Goal: Information Seeking & Learning: Check status

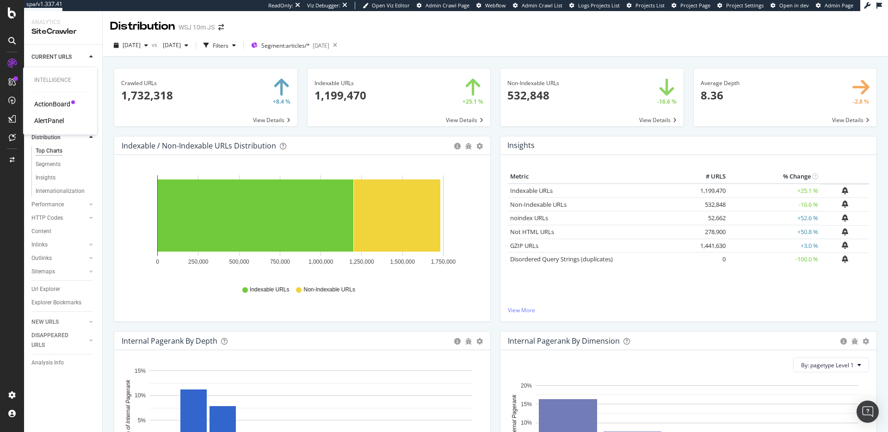
click at [46, 108] on div "ActionBoard" at bounding box center [52, 103] width 36 height 9
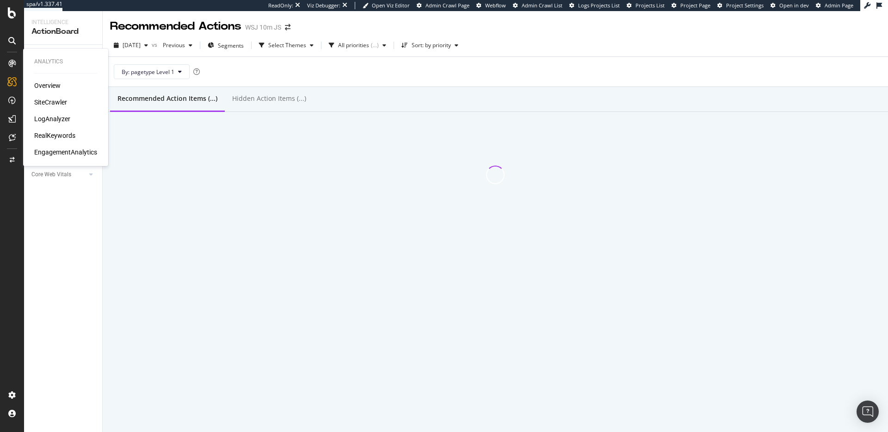
click at [45, 86] on div "Overview" at bounding box center [47, 85] width 26 height 9
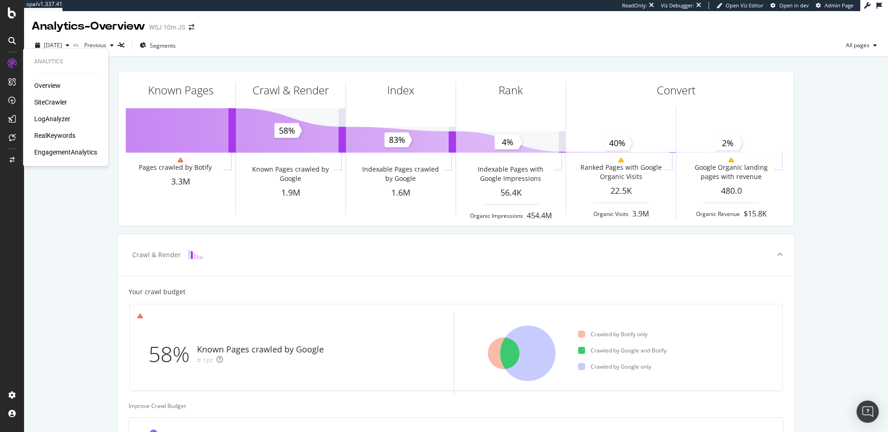
click at [41, 99] on div "SiteCrawler" at bounding box center [50, 102] width 33 height 9
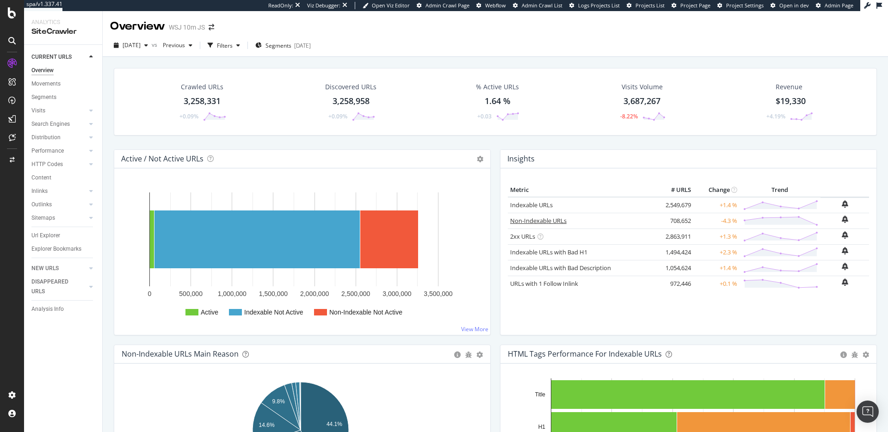
click at [544, 218] on link "Non-Indexable URLs" at bounding box center [538, 220] width 56 height 8
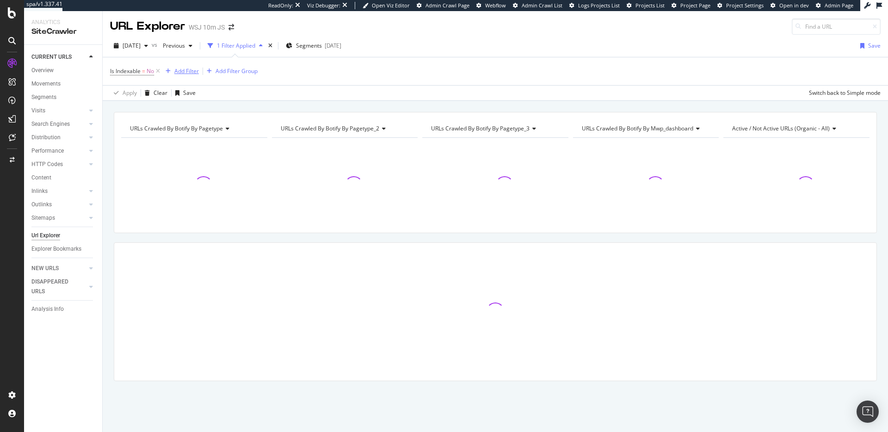
click at [195, 71] on div "Add Filter" at bounding box center [186, 71] width 25 height 8
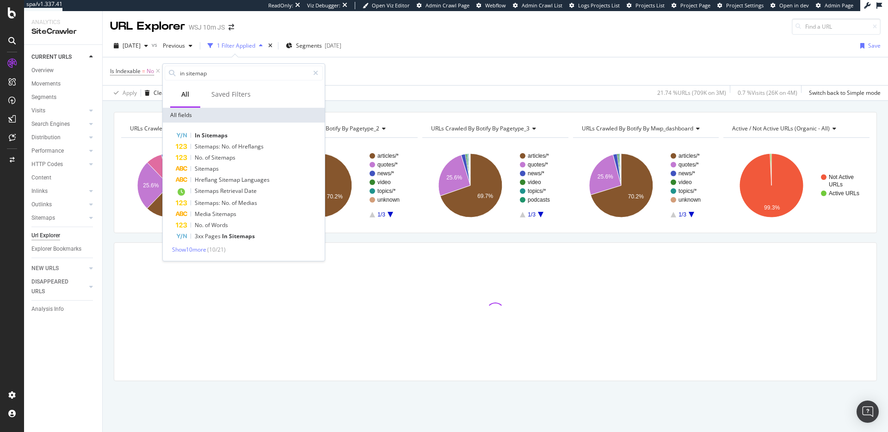
type input "in sitemap"
click at [255, 128] on div "In Sitemaps Sitemaps: No. of Hreflangs No. of Sitemaps Sitemaps Hreflang Sitema…" at bounding box center [244, 192] width 162 height 138
click at [255, 137] on div "In Sitemaps" at bounding box center [249, 135] width 147 height 11
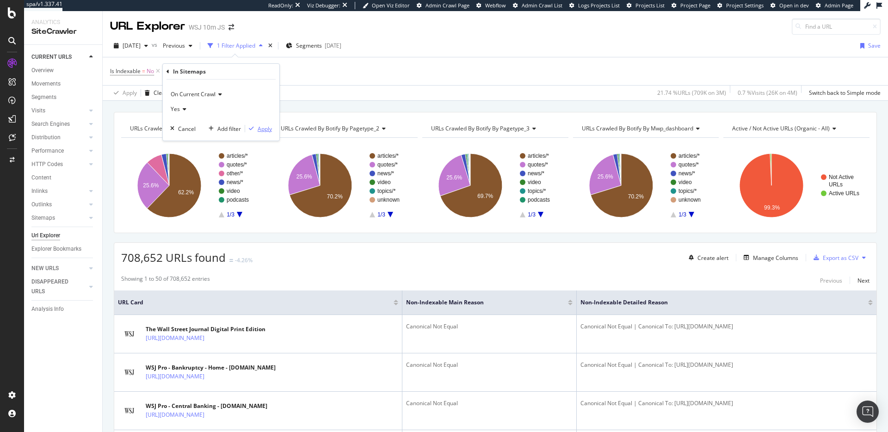
click at [270, 127] on div "Apply" at bounding box center [265, 129] width 14 height 8
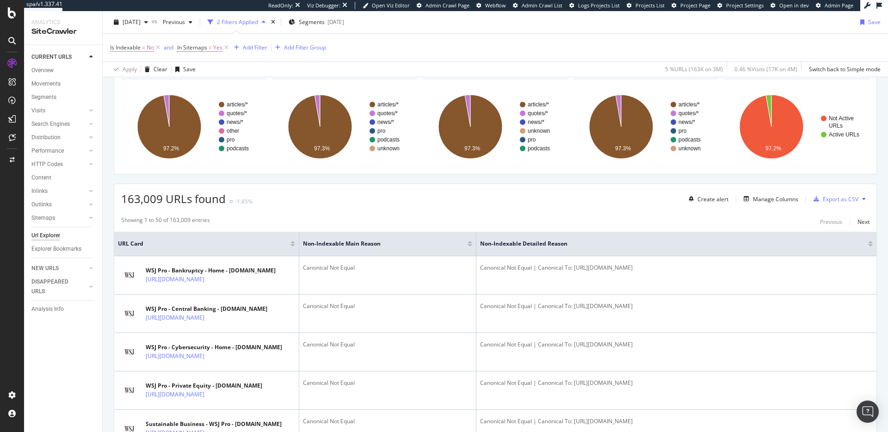
scroll to position [11, 0]
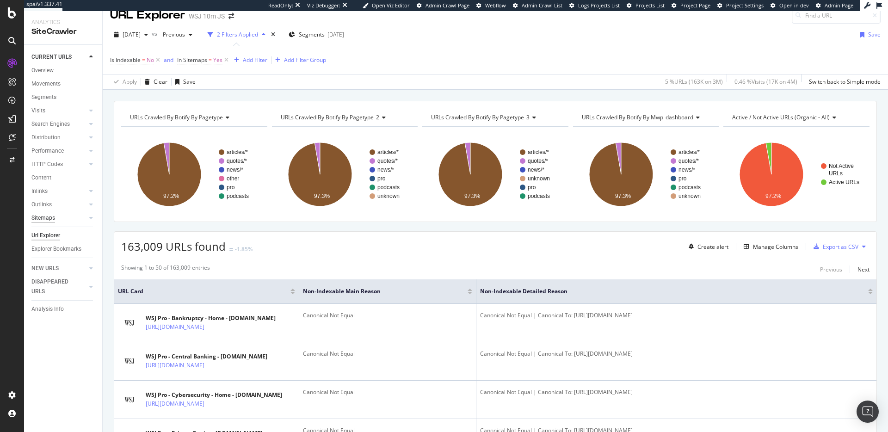
click at [48, 220] on div "Sitemaps" at bounding box center [43, 218] width 24 height 10
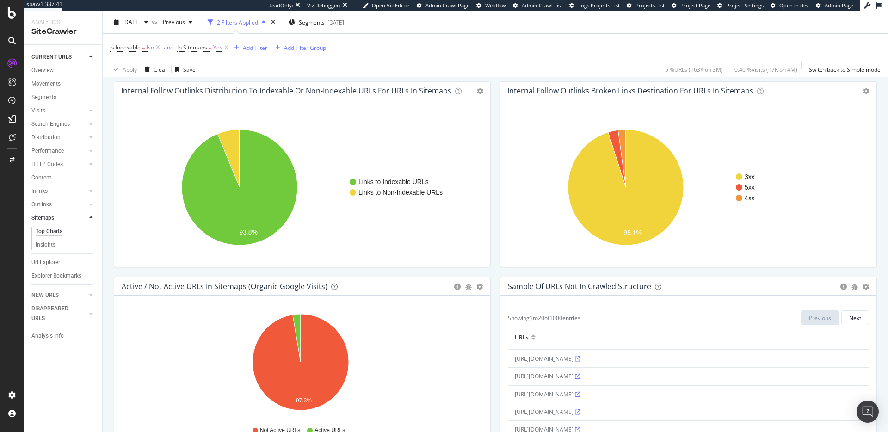
scroll to position [756, 0]
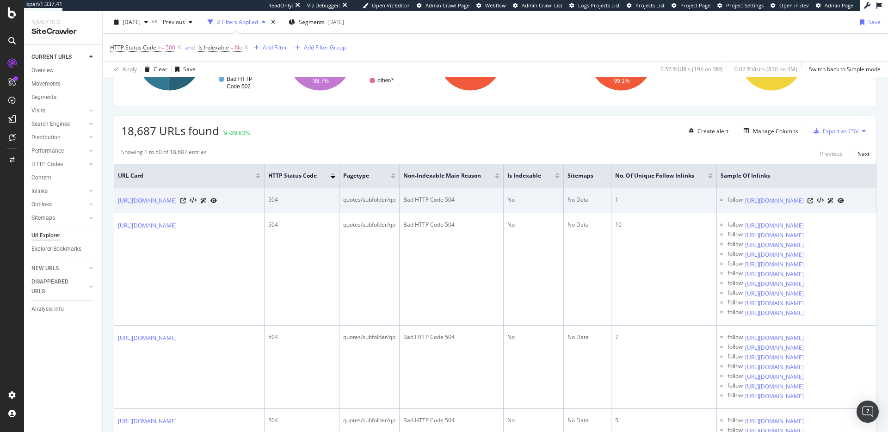
scroll to position [139, 0]
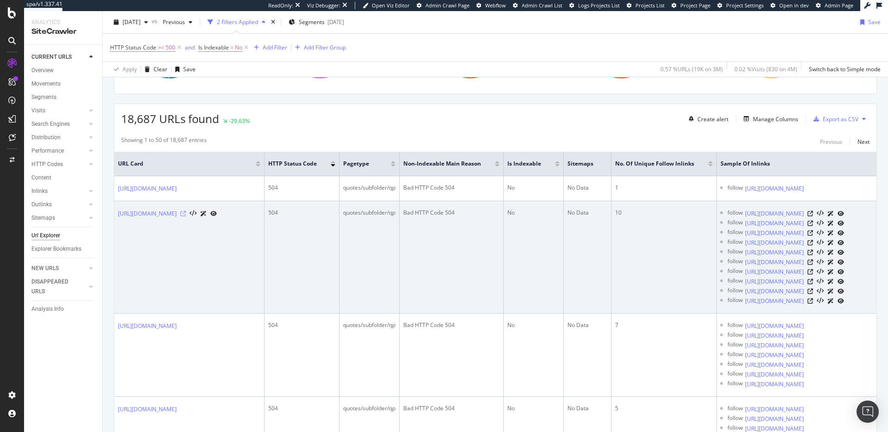
click at [186, 216] on icon at bounding box center [183, 214] width 6 height 6
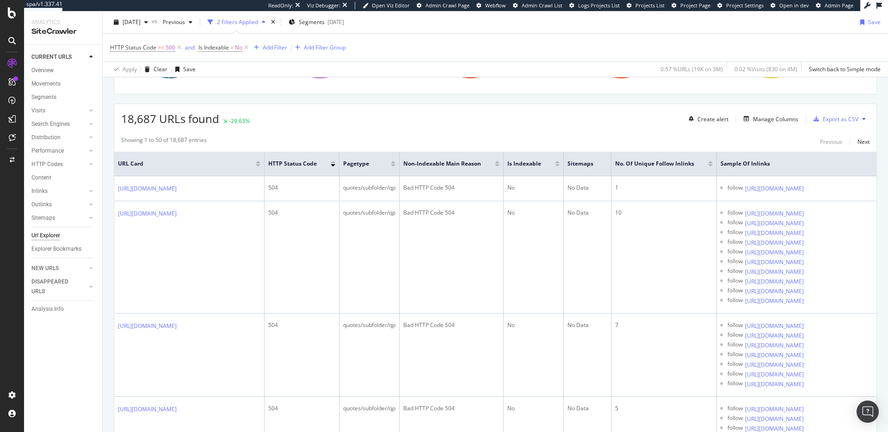
scroll to position [0, 0]
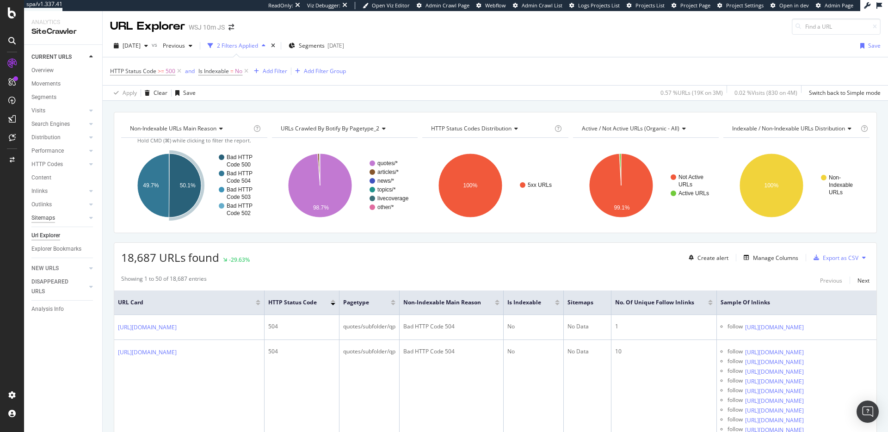
click at [49, 217] on div "Sitemaps" at bounding box center [43, 218] width 24 height 10
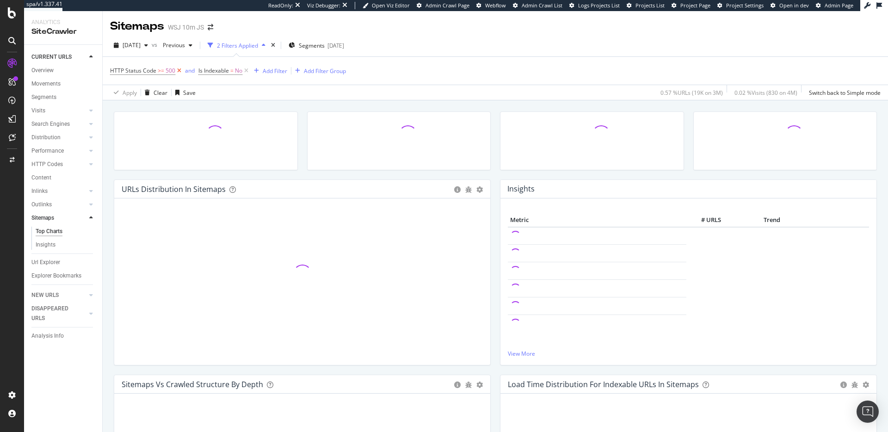
click at [179, 69] on icon at bounding box center [179, 70] width 8 height 9
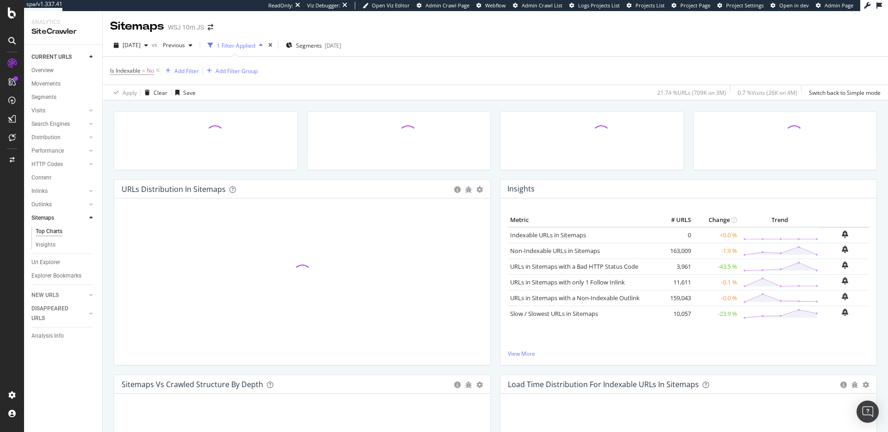
click at [159, 71] on icon at bounding box center [158, 70] width 8 height 9
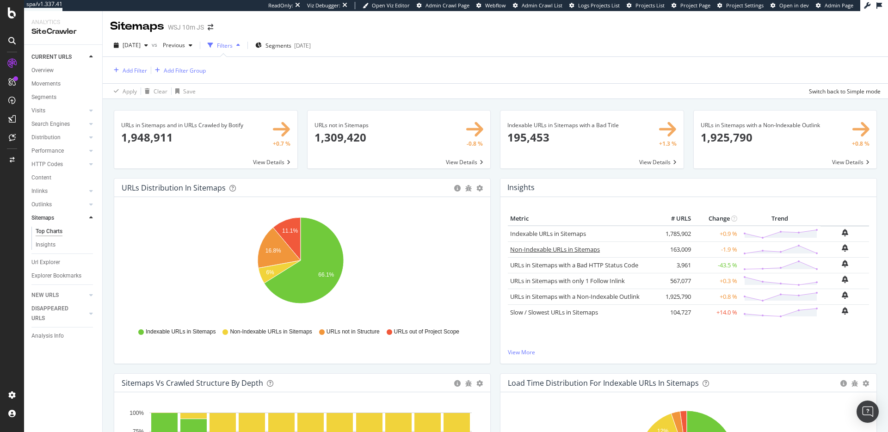
click at [554, 249] on link "Non-Indexable URLs in Sitemaps" at bounding box center [555, 249] width 90 height 8
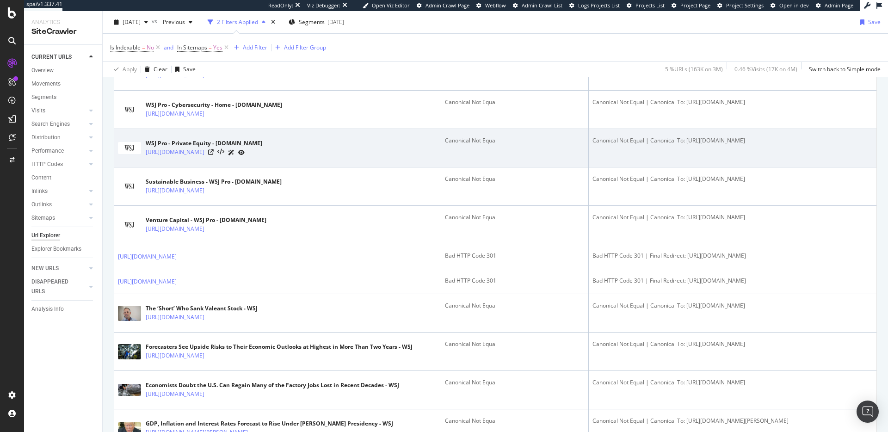
scroll to position [560, 0]
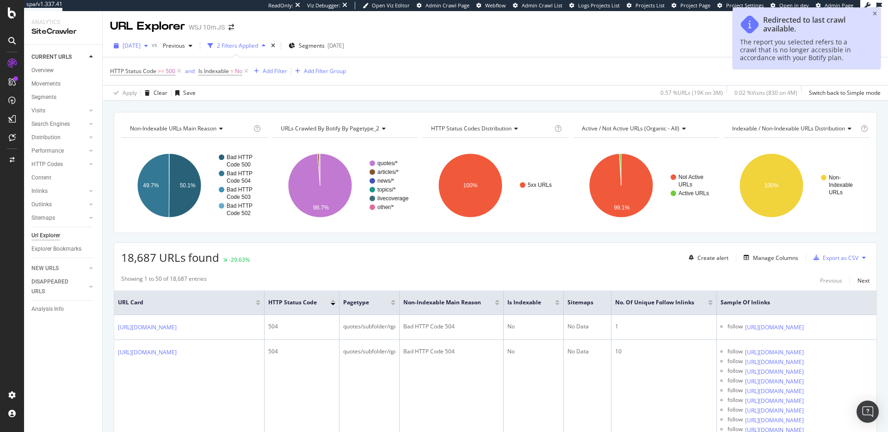
click at [141, 47] on span "2025 Sep. 20th" at bounding box center [132, 46] width 18 height 8
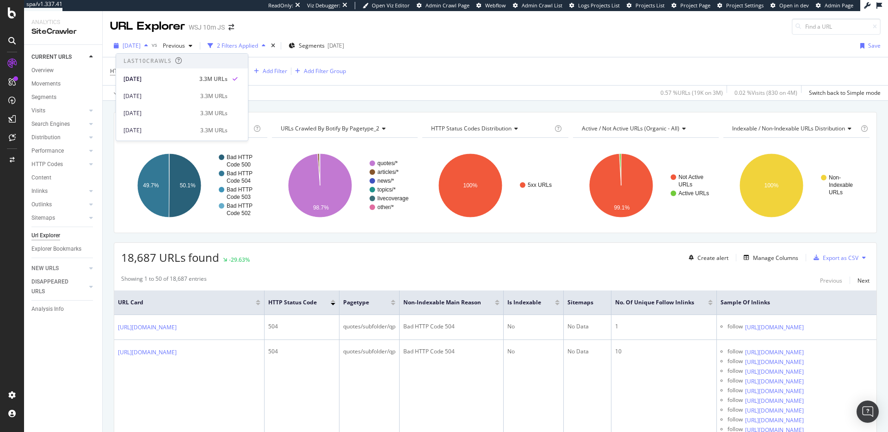
click at [141, 47] on span "2025 Sep. 20th" at bounding box center [132, 46] width 18 height 8
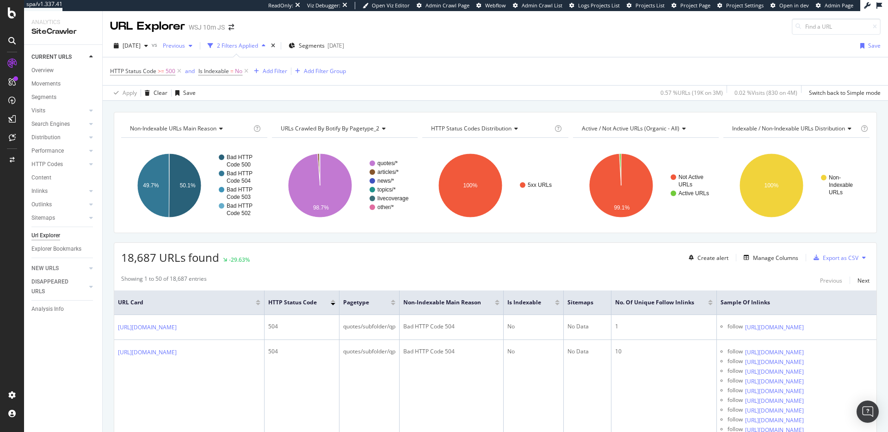
click at [185, 44] on span "Previous" at bounding box center [172, 46] width 26 height 8
click at [228, 115] on div "2025 Aug. 2nd" at bounding box center [215, 115] width 71 height 8
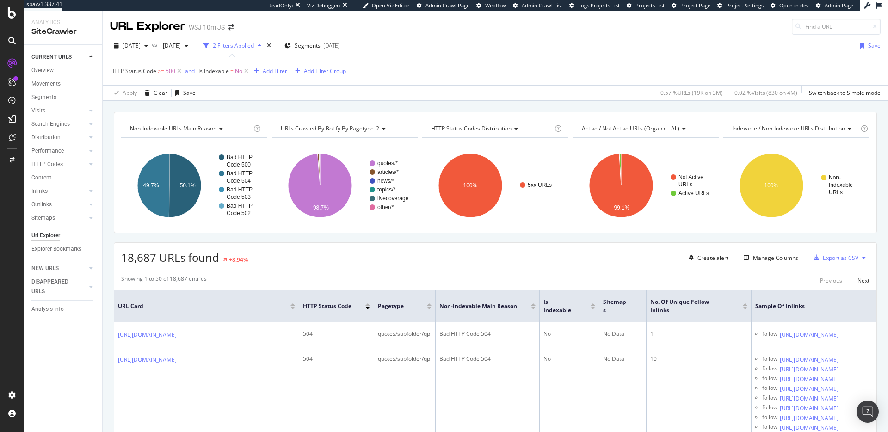
click at [20, 6] on div at bounding box center [12, 216] width 24 height 432
click at [14, 11] on icon at bounding box center [12, 12] width 8 height 11
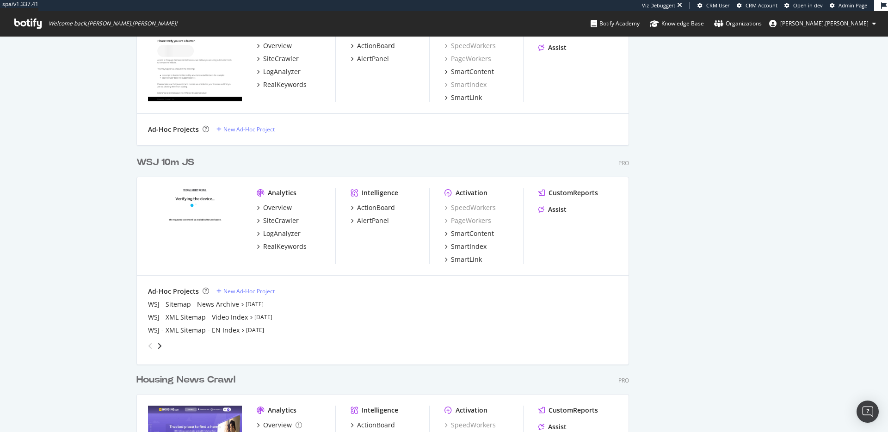
scroll to position [2167, 0]
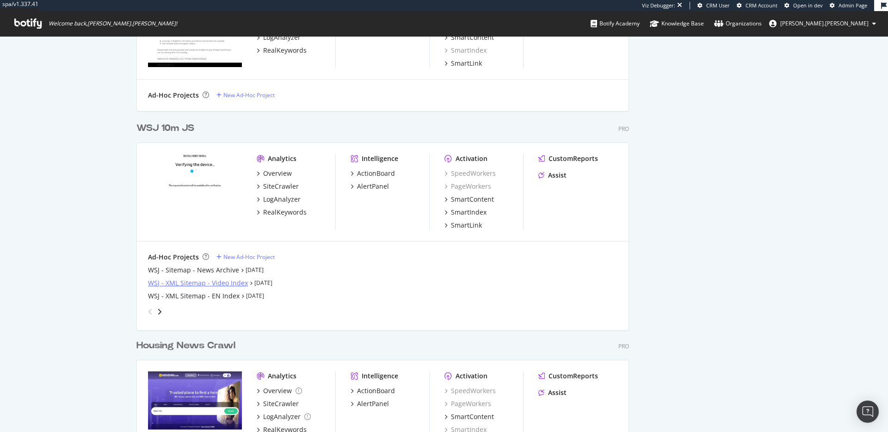
click at [186, 281] on div "WSJ - XML Sitemap - Video Index" at bounding box center [198, 282] width 100 height 9
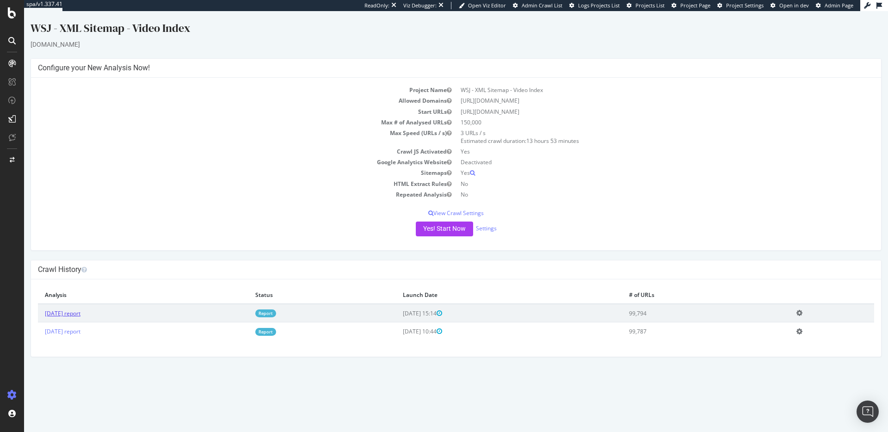
click at [77, 315] on link "[DATE] report" at bounding box center [63, 313] width 36 height 8
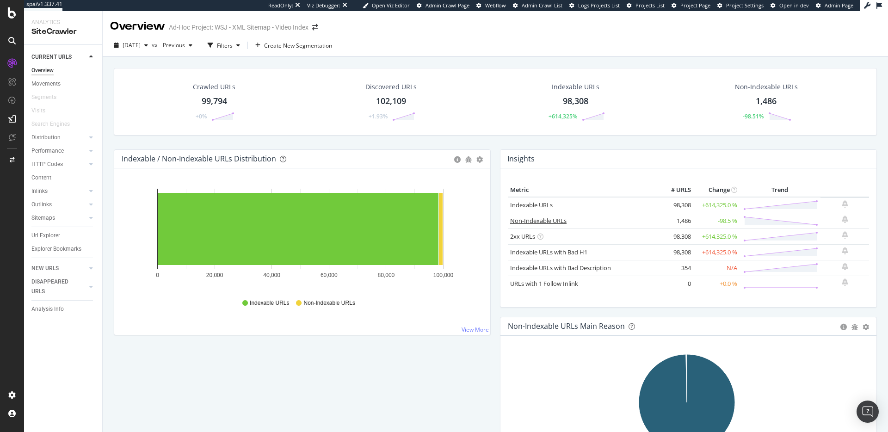
click at [526, 222] on link "Non-Indexable URLs" at bounding box center [538, 220] width 56 height 8
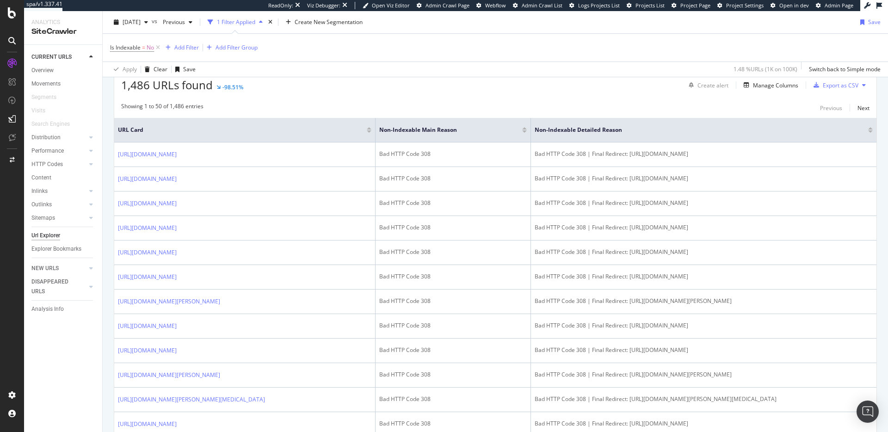
scroll to position [125, 0]
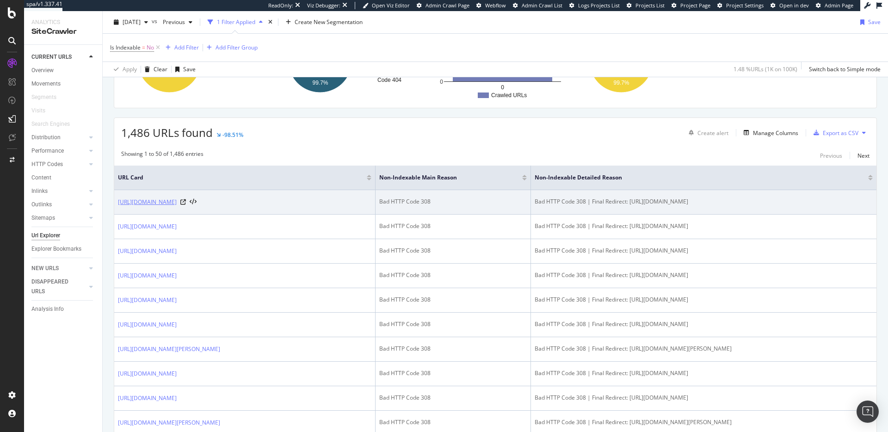
click at [177, 199] on link "https://www.wsj.com/video//5DB61D78-335D-4A88-B9C7-3992CB5B4E94" at bounding box center [147, 201] width 59 height 9
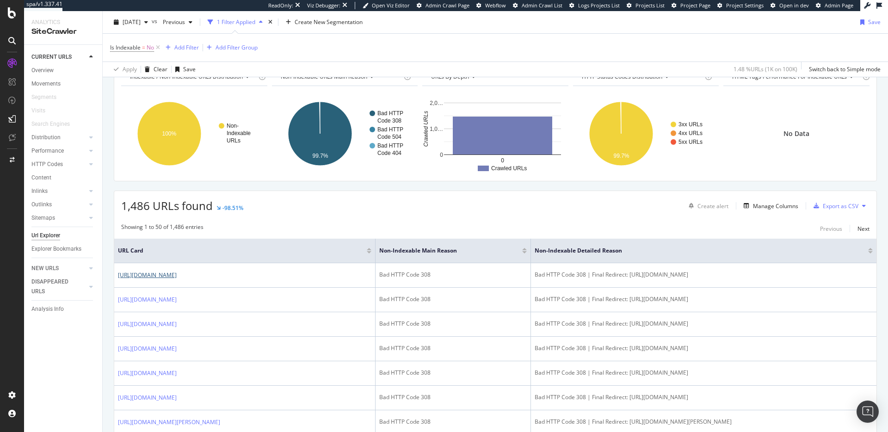
scroll to position [0, 0]
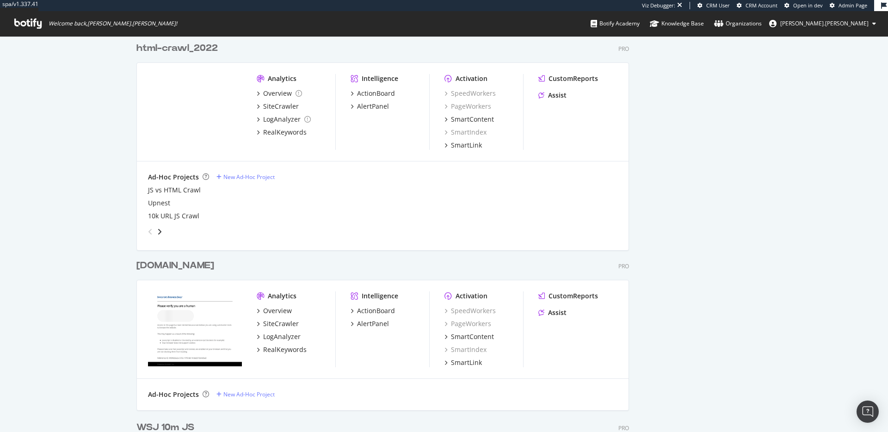
scroll to position [2119, 0]
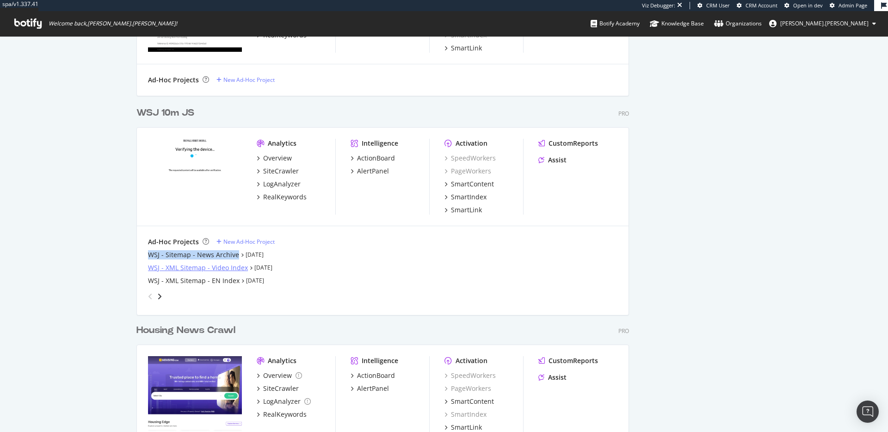
click at [212, 266] on div "WSJ - XML Sitemap - Video Index" at bounding box center [198, 267] width 100 height 9
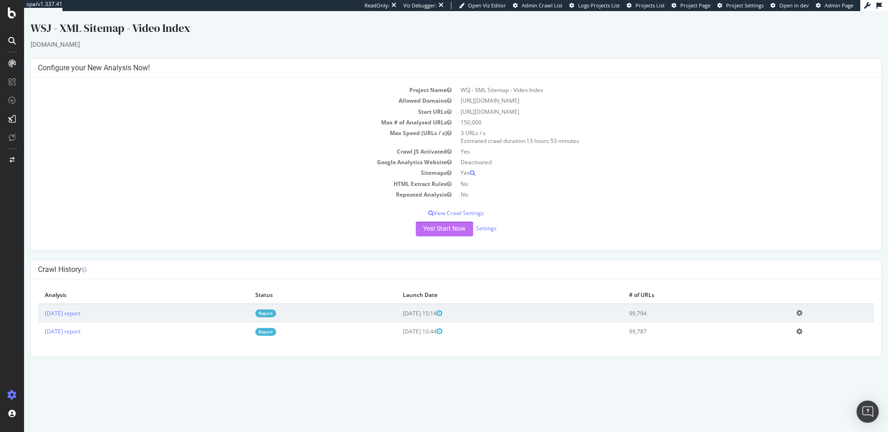
click at [429, 228] on button "Yes! Start Now" at bounding box center [444, 229] width 57 height 15
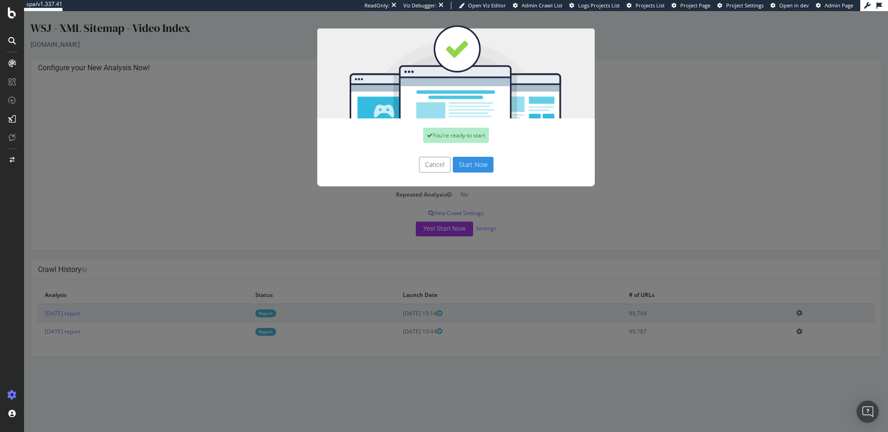
click at [481, 164] on button "Start Now" at bounding box center [473, 165] width 41 height 16
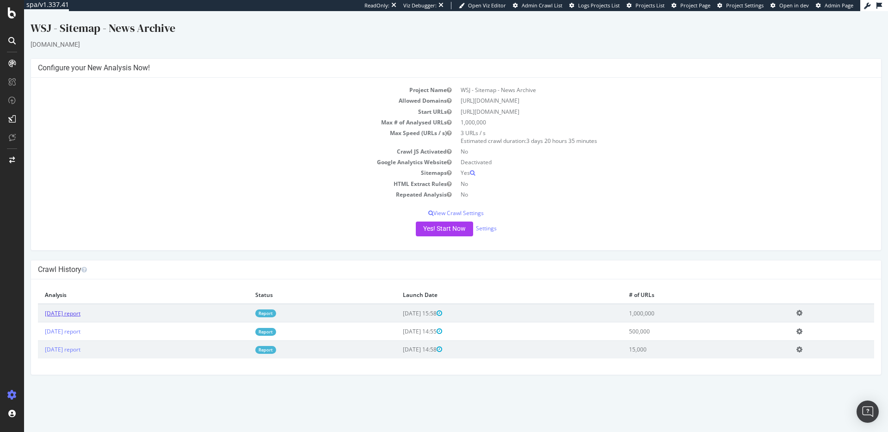
click at [76, 313] on link "[DATE] report" at bounding box center [63, 313] width 36 height 8
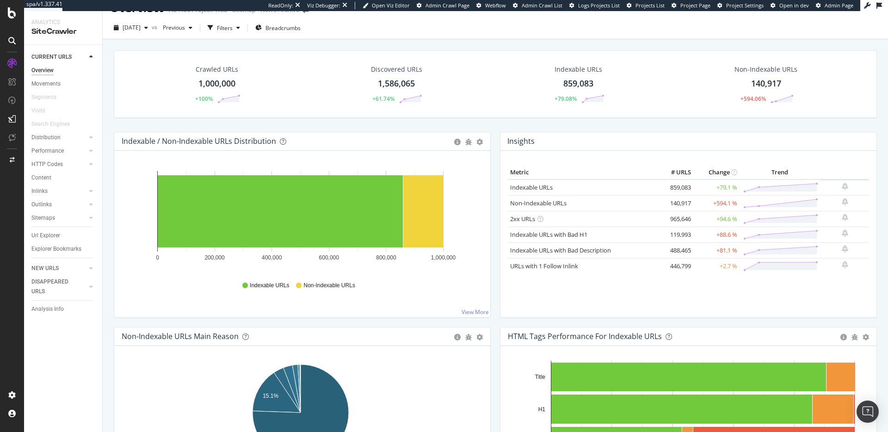
scroll to position [24, 0]
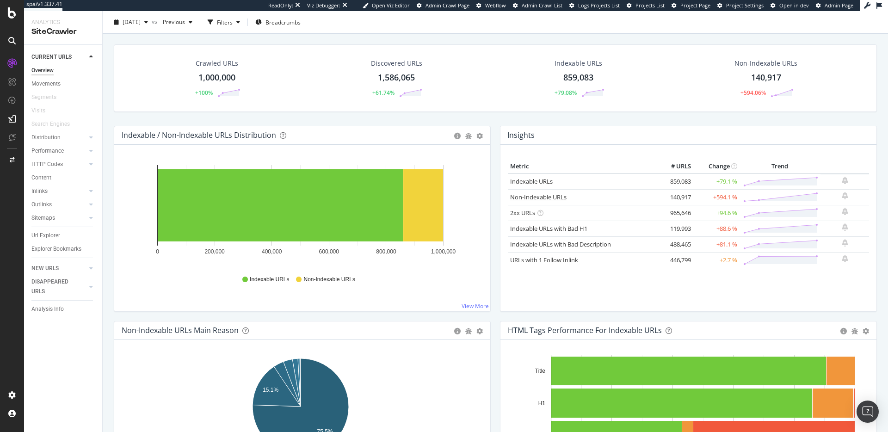
click at [545, 194] on link "Non-Indexable URLs" at bounding box center [538, 197] width 56 height 8
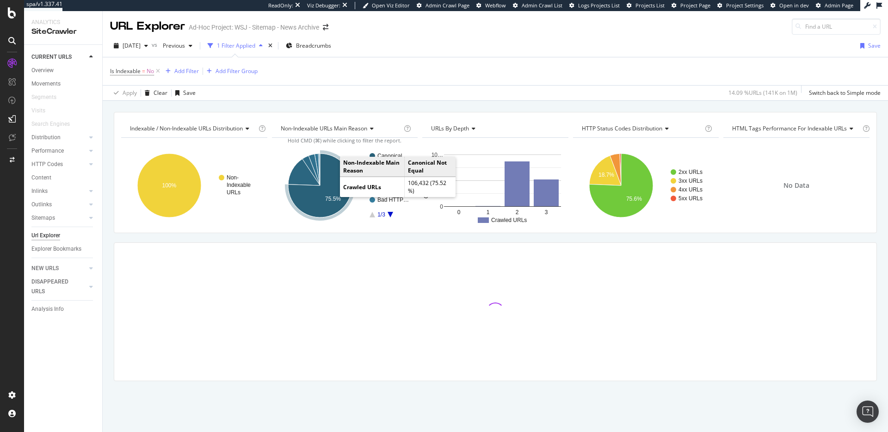
click at [326, 191] on icon "A chart." at bounding box center [320, 186] width 64 height 64
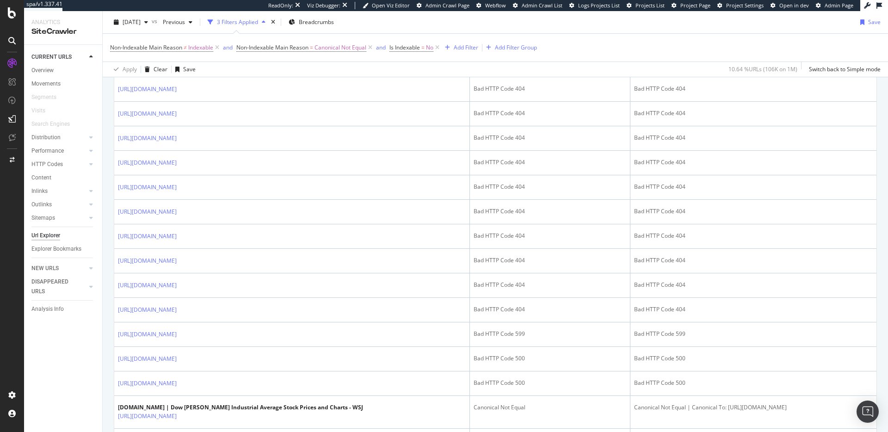
scroll to position [293, 0]
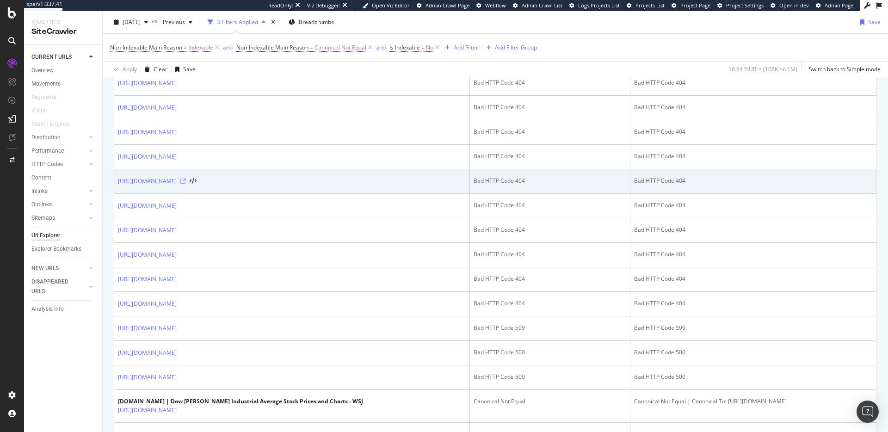
click at [186, 182] on icon at bounding box center [183, 182] width 6 height 6
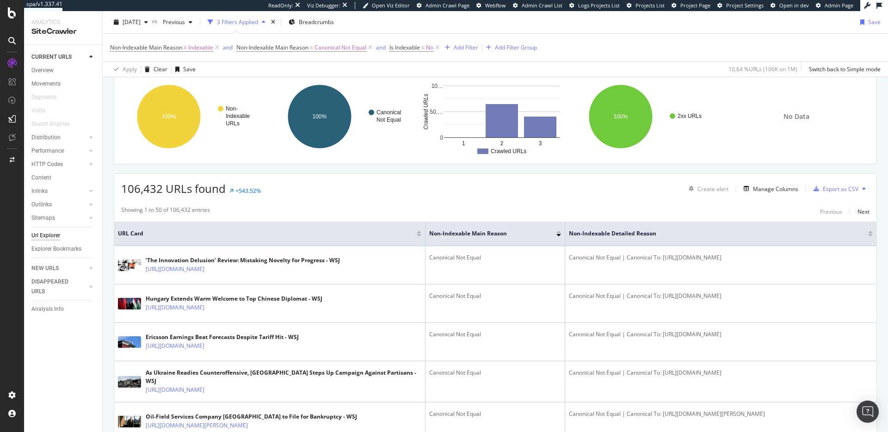
scroll to position [0, 0]
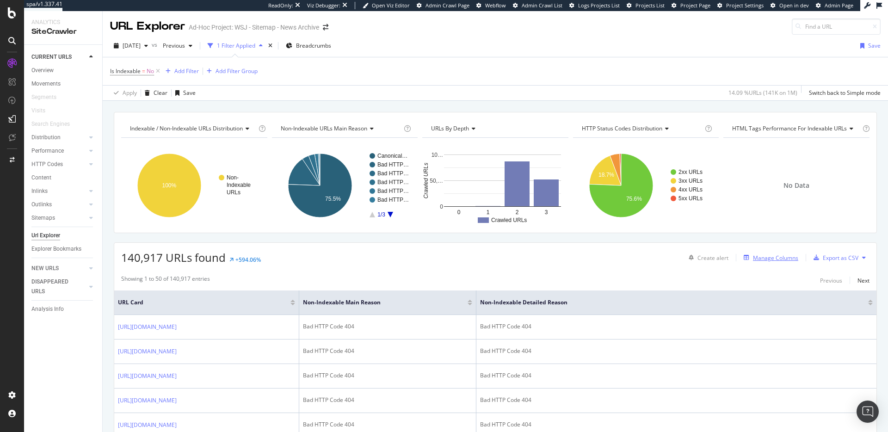
click at [764, 258] on div "Manage Columns" at bounding box center [775, 258] width 45 height 8
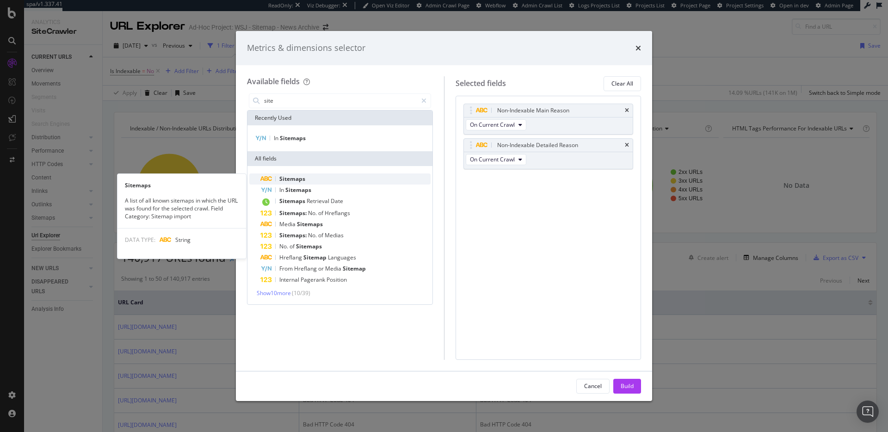
type input "site"
click at [361, 180] on div "Sitemaps" at bounding box center [345, 178] width 170 height 11
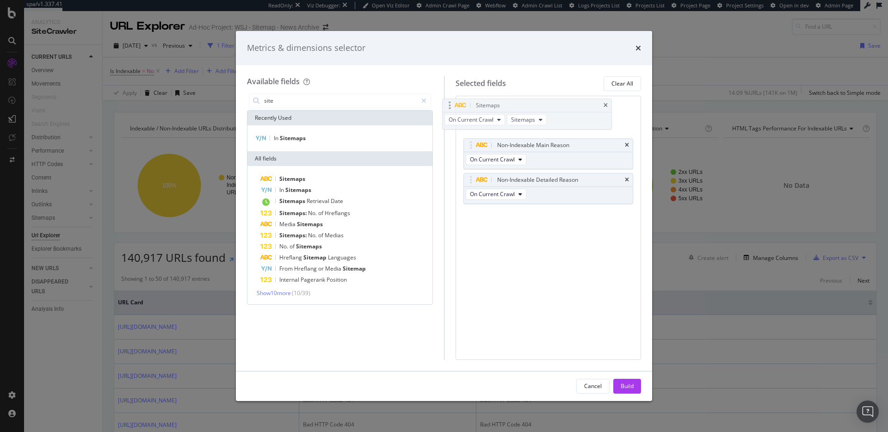
drag, startPoint x: 573, startPoint y: 177, endPoint x: 551, endPoint y: 103, distance: 77.4
click at [551, 103] on body "spa/v1.337.41 ReadOnly: Viz Debugger: Open Viz Editor Admin Crawl Page Webflow …" at bounding box center [444, 216] width 888 height 432
click at [631, 380] on div "Build" at bounding box center [627, 386] width 13 height 14
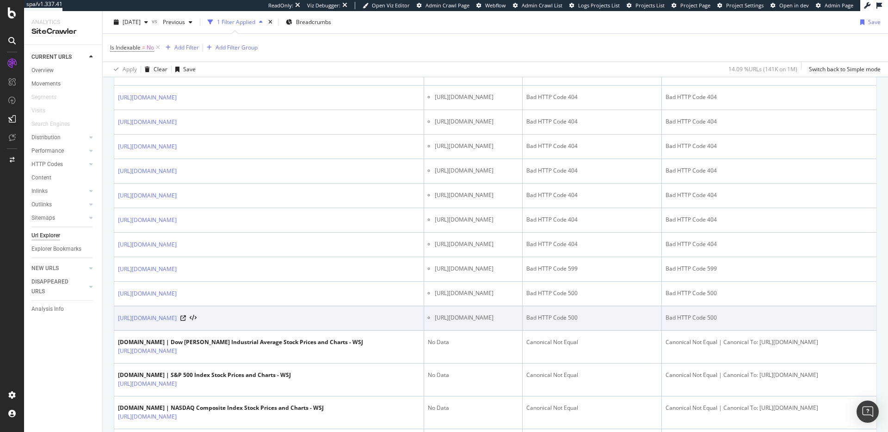
scroll to position [500, 0]
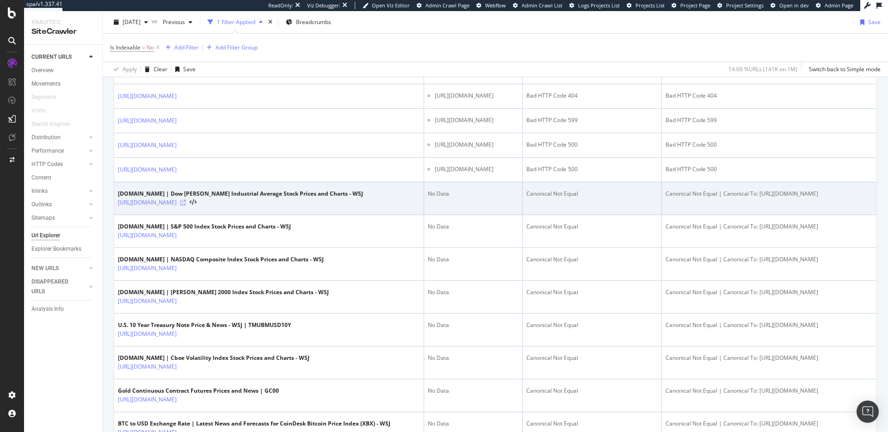
click at [186, 204] on icon at bounding box center [183, 203] width 6 height 6
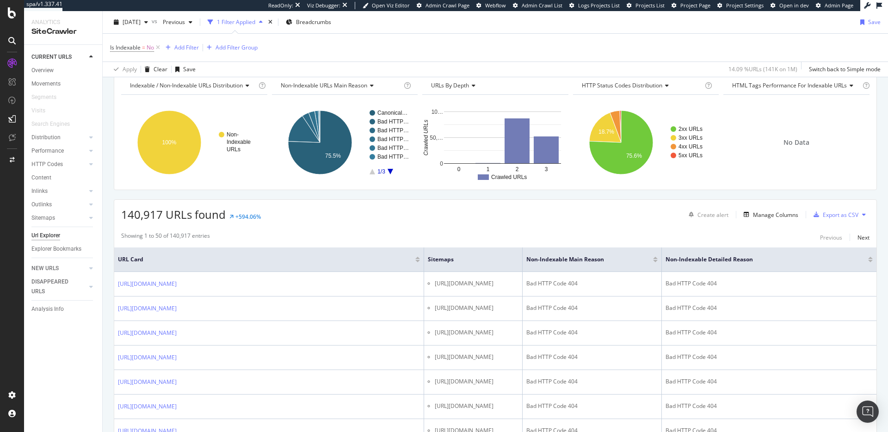
scroll to position [0, 0]
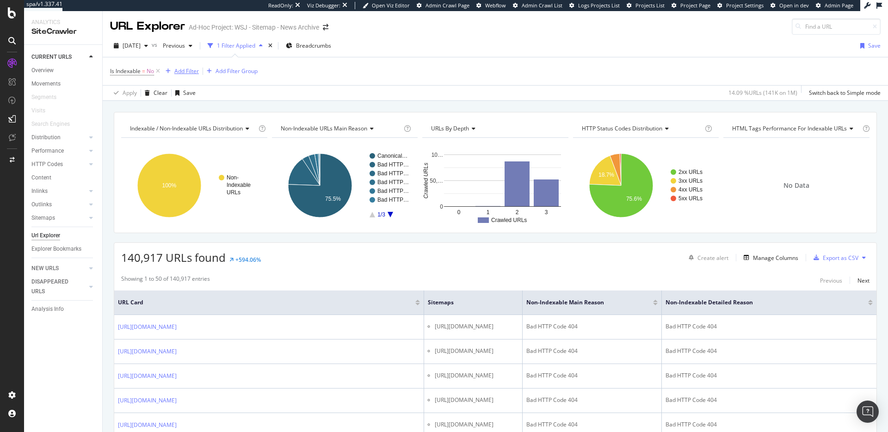
click at [182, 69] on div "Add Filter" at bounding box center [186, 71] width 25 height 8
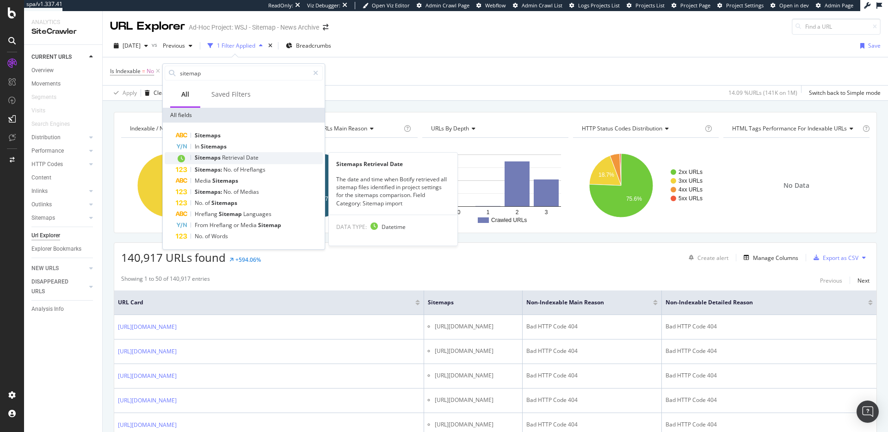
type input "sitemap"
click at [227, 152] on div "Sitemaps Retrieval Date" at bounding box center [249, 158] width 147 height 12
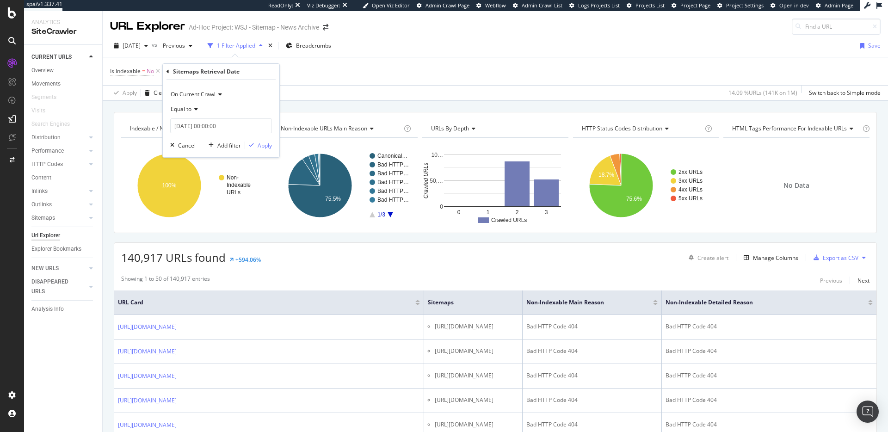
click at [168, 72] on icon at bounding box center [167, 72] width 3 height 6
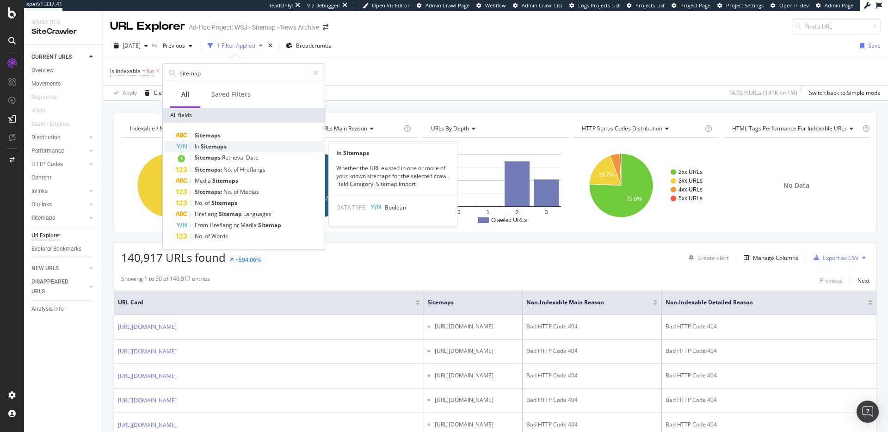
click at [217, 142] on span "Sitemaps" at bounding box center [214, 146] width 26 height 8
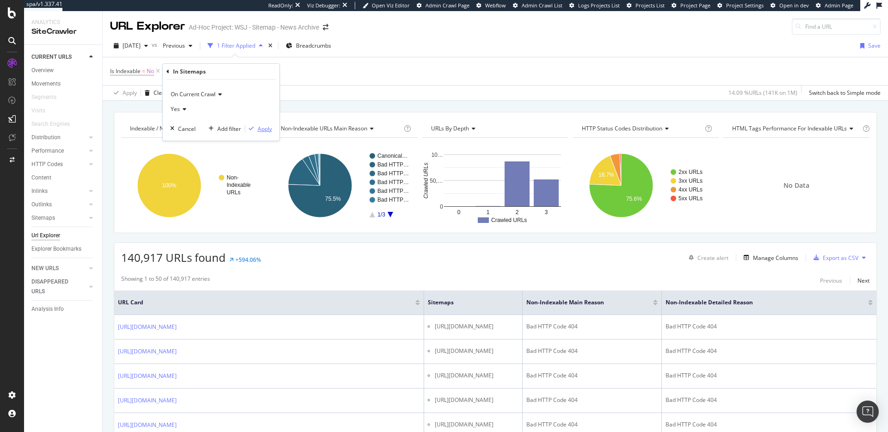
click at [256, 129] on div "button" at bounding box center [251, 129] width 12 height 6
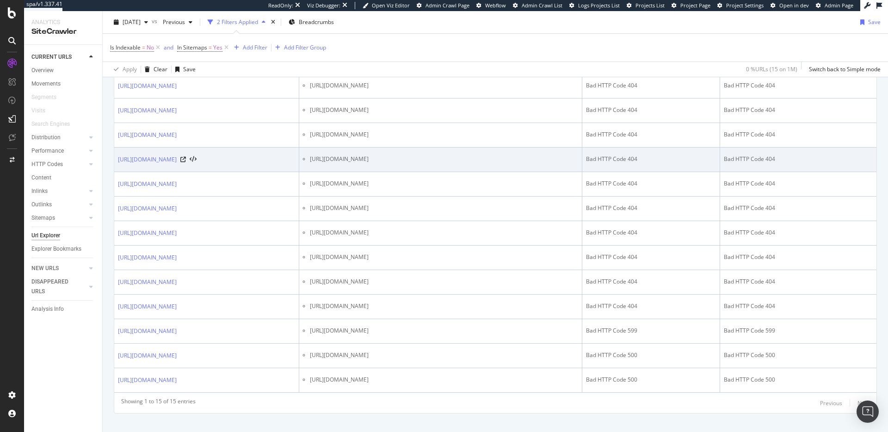
scroll to position [304, 0]
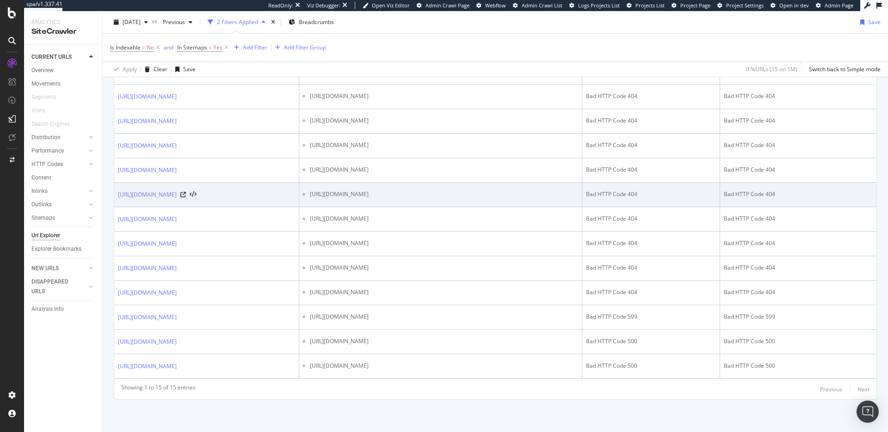
drag, startPoint x: 508, startPoint y: 194, endPoint x: 319, endPoint y: 192, distance: 189.2
click at [310, 191] on li "[URL][DOMAIN_NAME]" at bounding box center [444, 194] width 268 height 8
